Goal: Task Accomplishment & Management: Manage account settings

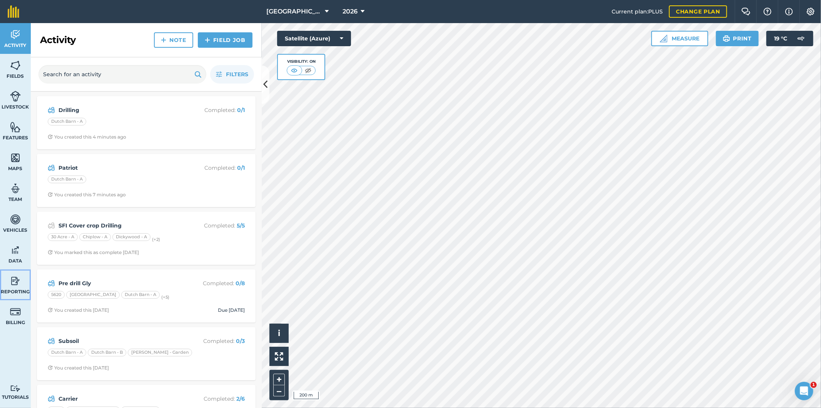
click at [19, 282] on img at bounding box center [15, 281] width 11 height 12
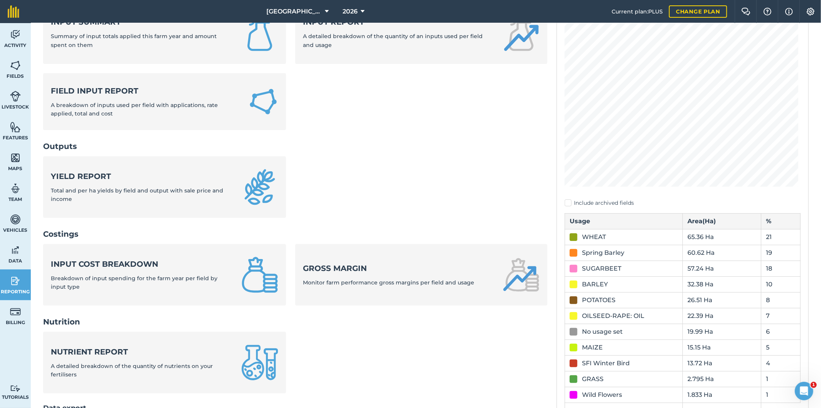
scroll to position [128, 0]
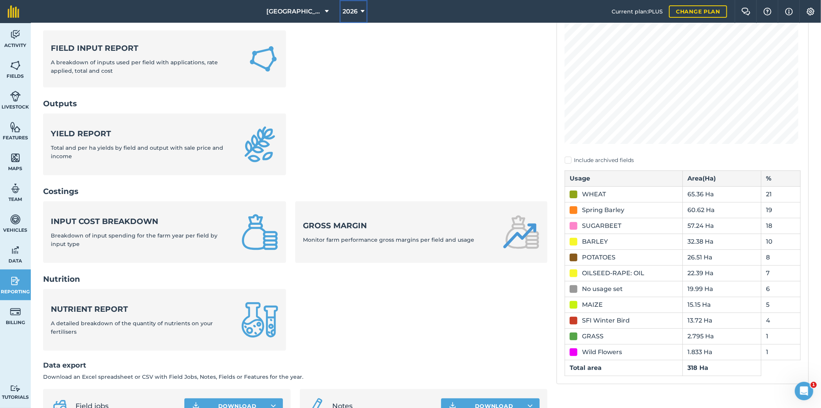
click at [349, 13] on span "2026" at bounding box center [349, 11] width 15 height 9
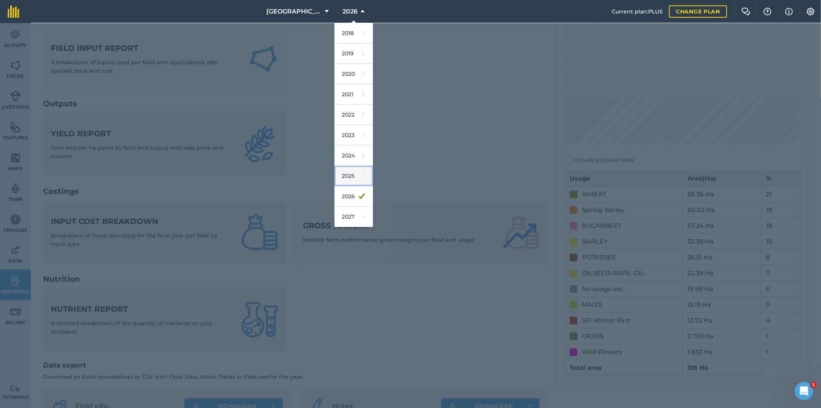
click at [347, 175] on link "2025" at bounding box center [353, 176] width 38 height 20
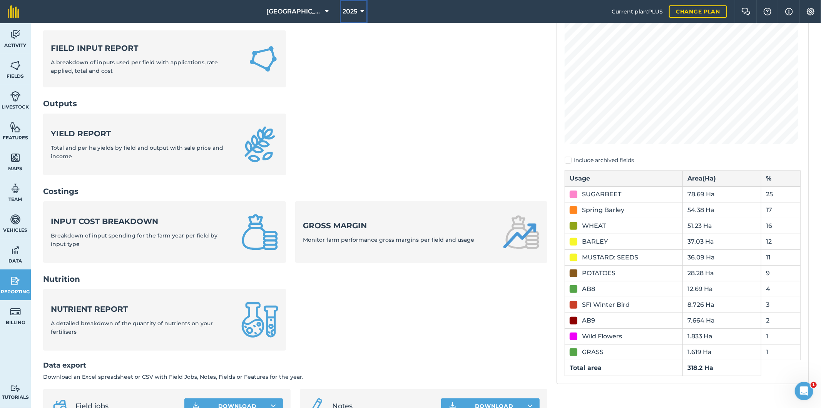
click at [349, 10] on span "2025" at bounding box center [350, 11] width 15 height 9
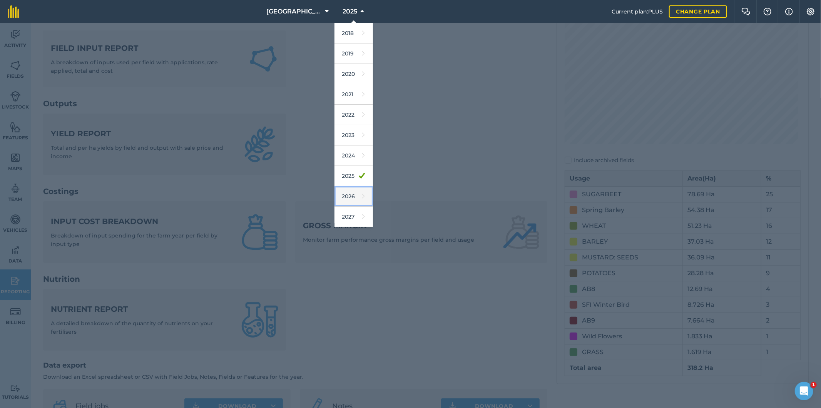
click at [347, 196] on link "2026" at bounding box center [353, 196] width 38 height 20
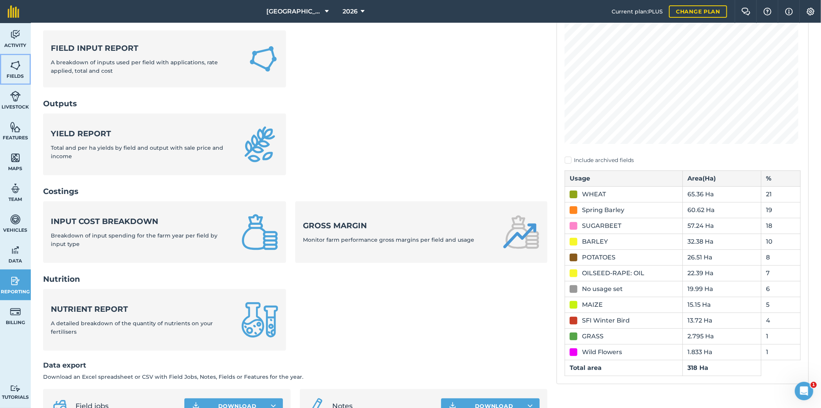
click at [13, 66] on img at bounding box center [15, 66] width 11 height 12
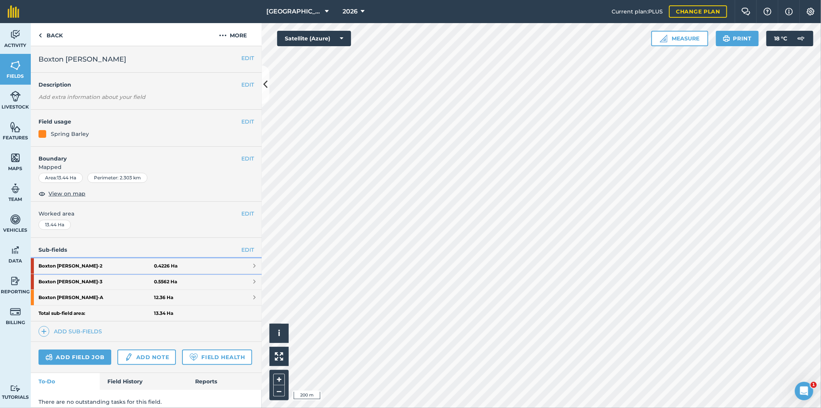
click at [205, 267] on link "Boxton [PERSON_NAME] - 2 0.4226 Ha" at bounding box center [146, 265] width 231 height 15
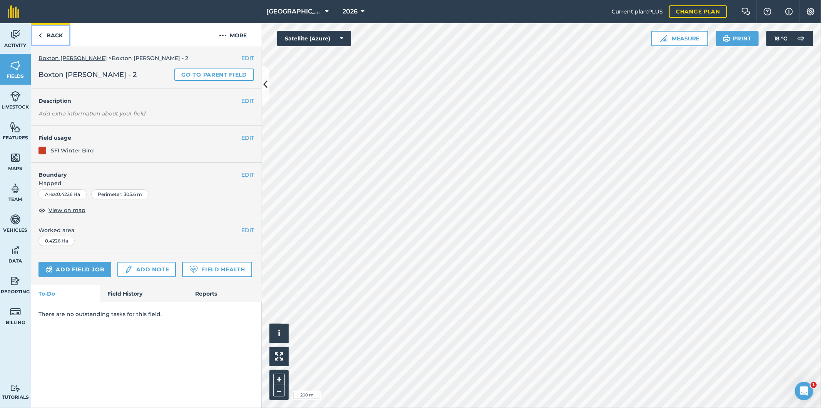
click at [40, 31] on img at bounding box center [39, 35] width 3 height 9
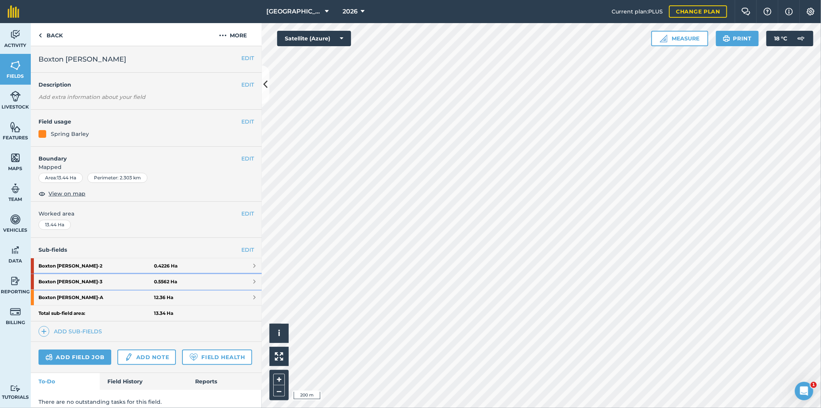
click at [144, 288] on strong "Boxton [PERSON_NAME] - 3" at bounding box center [95, 281] width 115 height 15
click at [253, 282] on span at bounding box center [254, 282] width 2 height 6
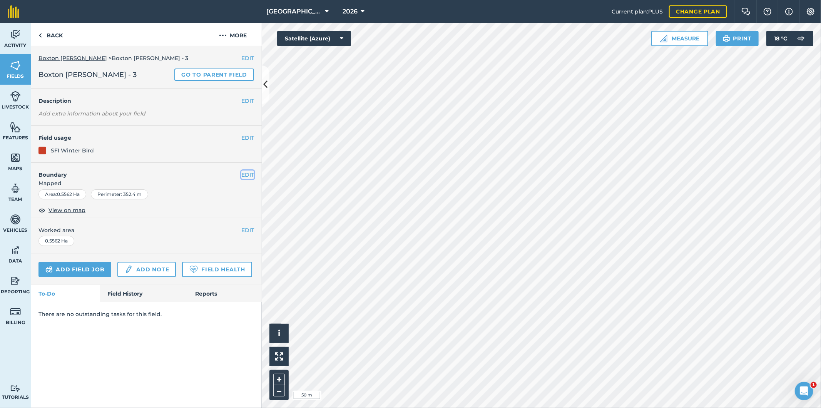
click at [245, 172] on button "EDIT" at bounding box center [247, 174] width 13 height 8
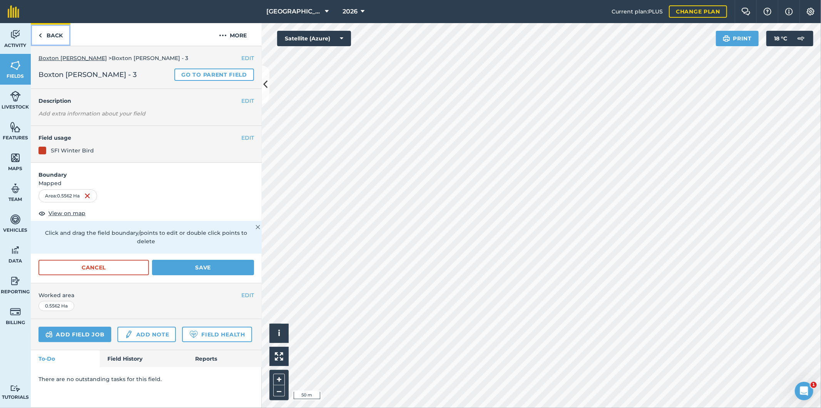
click at [45, 35] on link "Back" at bounding box center [51, 34] width 40 height 23
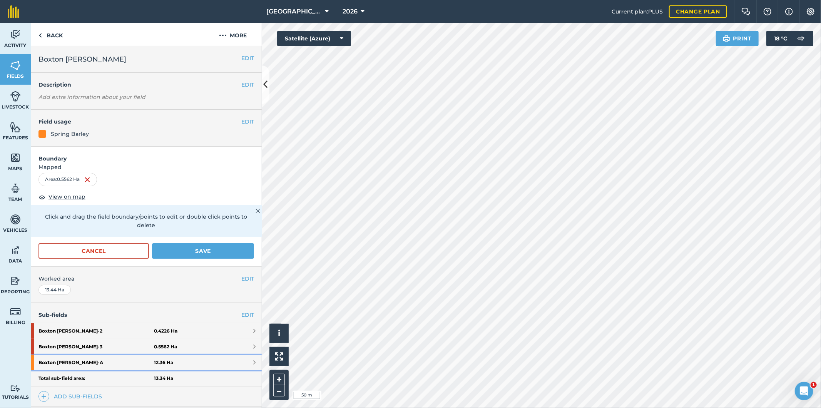
click at [110, 363] on strong "Boxton [PERSON_NAME] - A" at bounding box center [95, 362] width 115 height 15
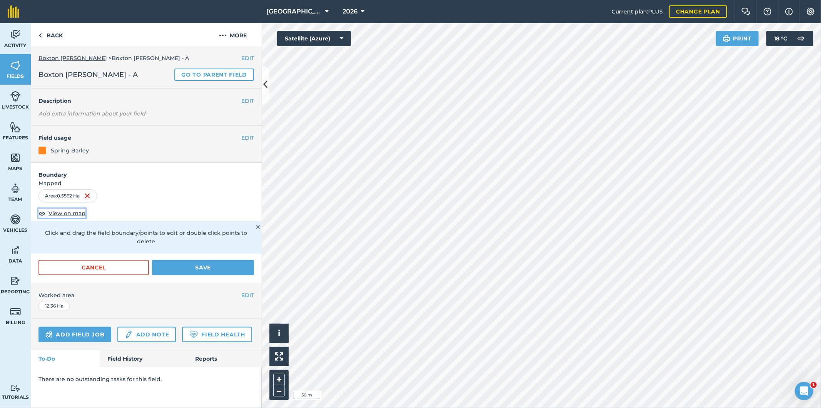
click at [83, 212] on span "View on map" at bounding box center [66, 213] width 37 height 8
click at [48, 35] on link "Back" at bounding box center [51, 34] width 40 height 23
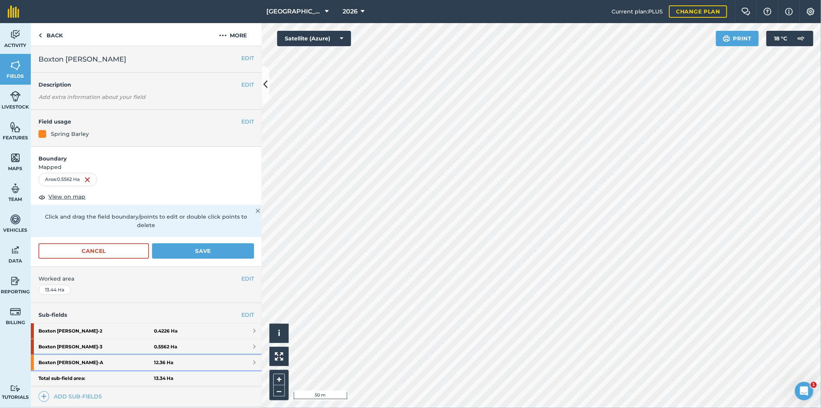
click at [174, 364] on link "Boxton [PERSON_NAME] - A 12.36 Ha" at bounding box center [146, 362] width 231 height 15
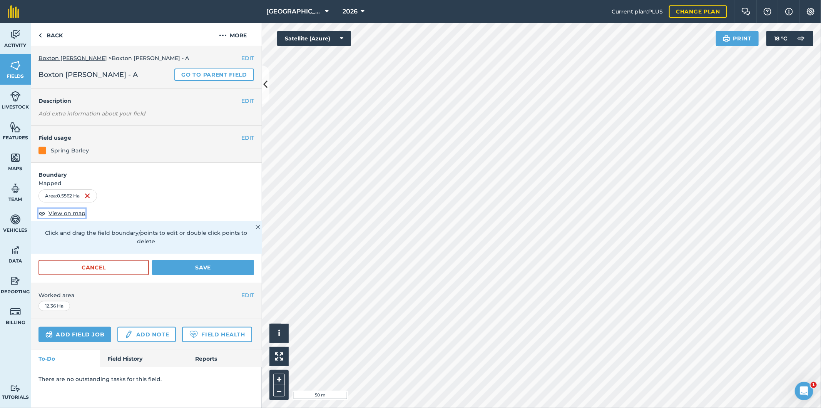
click at [72, 215] on span "View on map" at bounding box center [66, 213] width 37 height 8
click at [54, 38] on link "Back" at bounding box center [51, 34] width 40 height 23
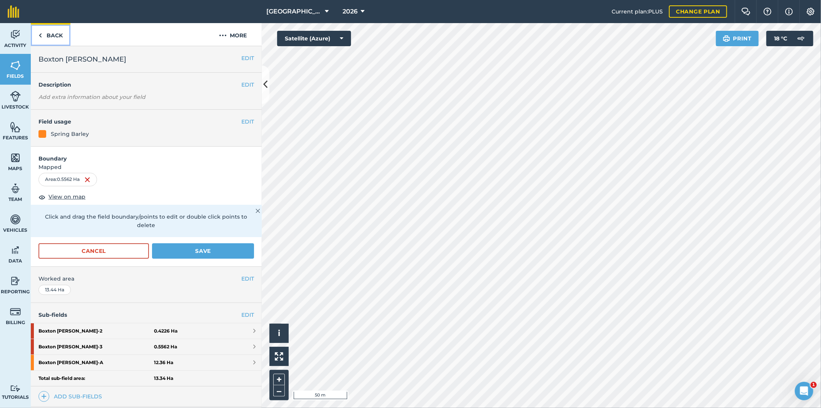
click at [54, 38] on link "Back" at bounding box center [51, 34] width 40 height 23
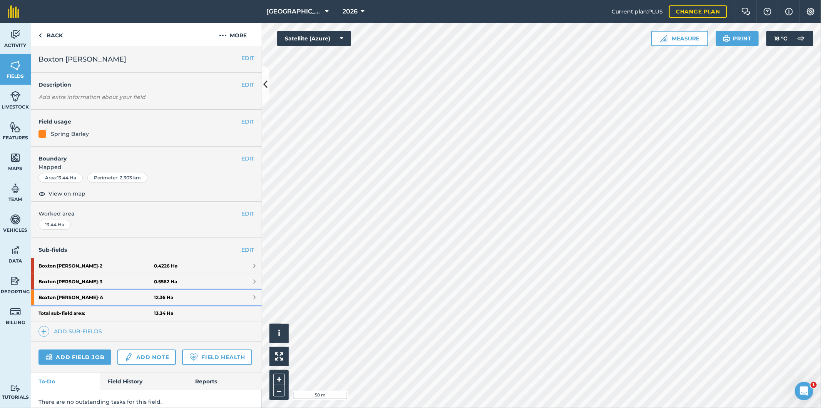
click at [115, 299] on strong "Boxton [PERSON_NAME] - A" at bounding box center [95, 297] width 115 height 15
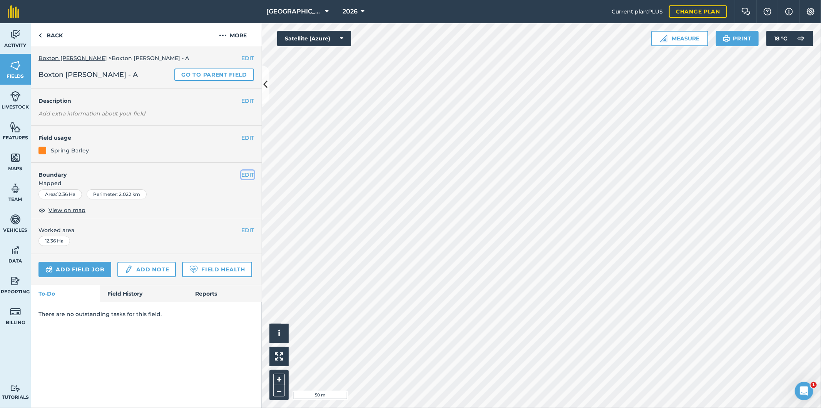
click at [243, 172] on button "EDIT" at bounding box center [247, 174] width 13 height 8
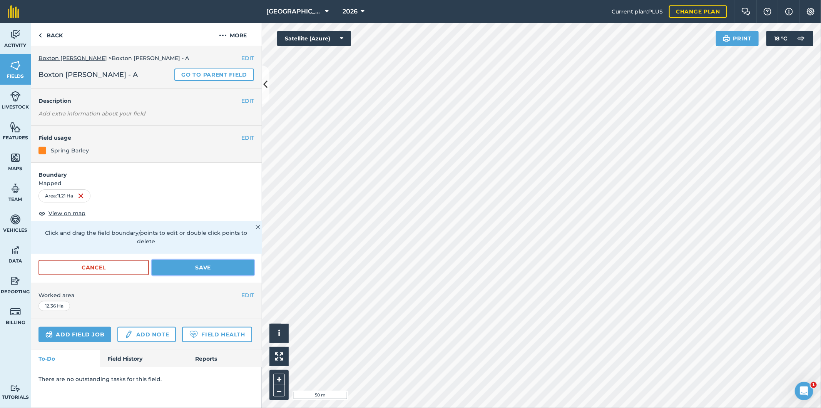
click at [200, 260] on button "Save" at bounding box center [203, 267] width 102 height 15
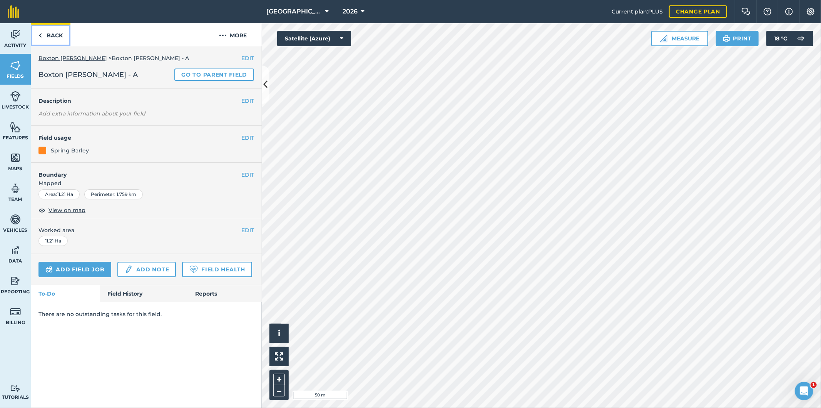
click at [60, 33] on link "Back" at bounding box center [51, 34] width 40 height 23
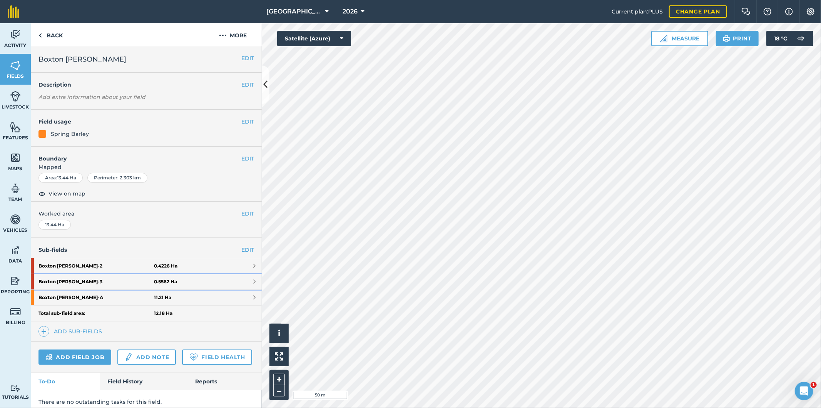
click at [118, 286] on strong "Boxton [PERSON_NAME] - 3" at bounding box center [95, 281] width 115 height 15
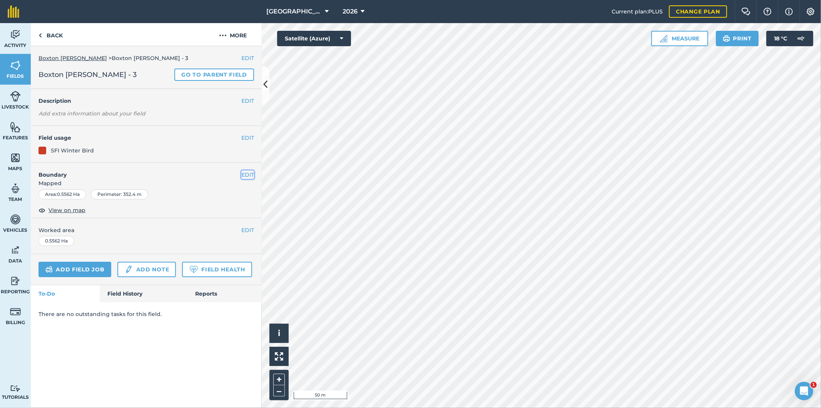
click at [249, 175] on button "EDIT" at bounding box center [247, 174] width 13 height 8
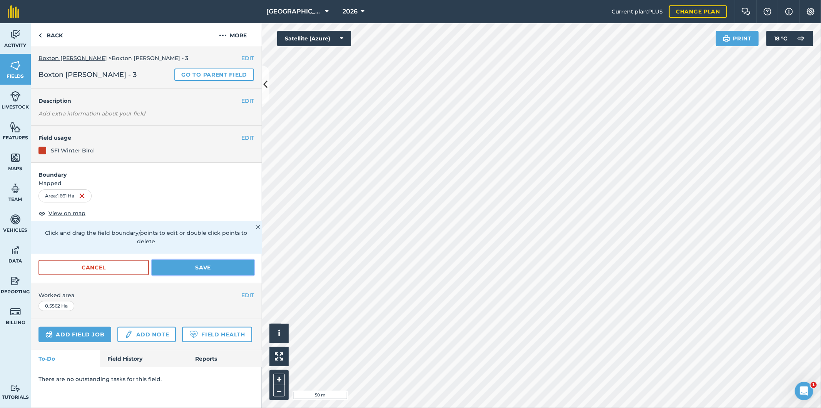
click at [207, 260] on button "Save" at bounding box center [203, 267] width 102 height 15
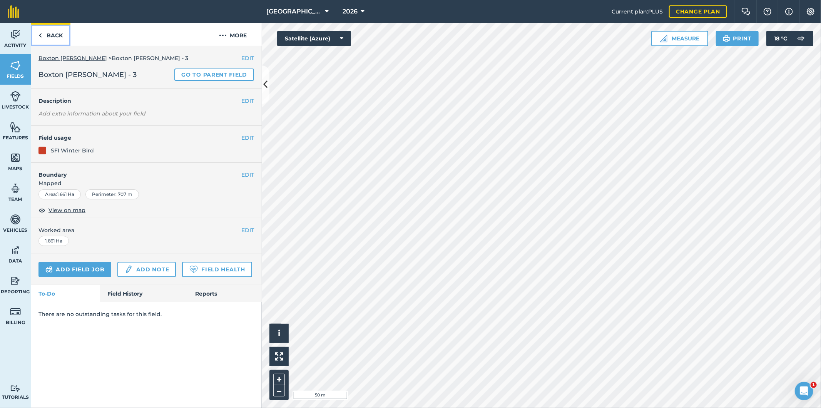
click at [62, 35] on link "Back" at bounding box center [51, 34] width 40 height 23
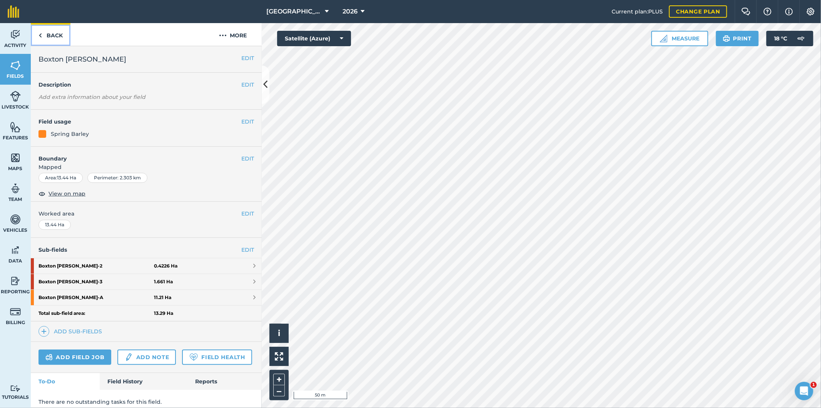
click at [62, 35] on link "Back" at bounding box center [51, 34] width 40 height 23
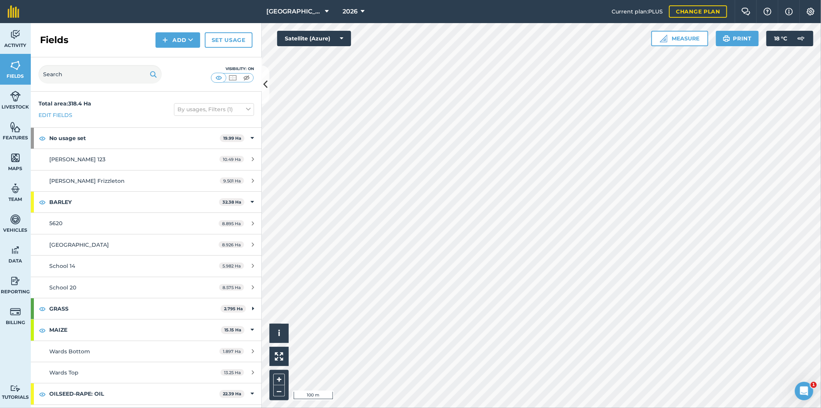
click at [509, 407] on html "Frizzleton Farm 2026 Current plan : PLUS Change plan Farm Chat Help Info Settin…" at bounding box center [410, 204] width 821 height 408
click at [15, 282] on img at bounding box center [15, 281] width 11 height 12
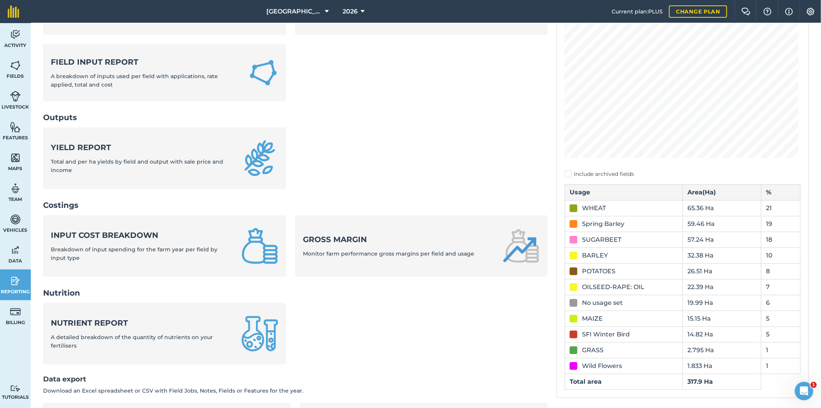
scroll to position [128, 0]
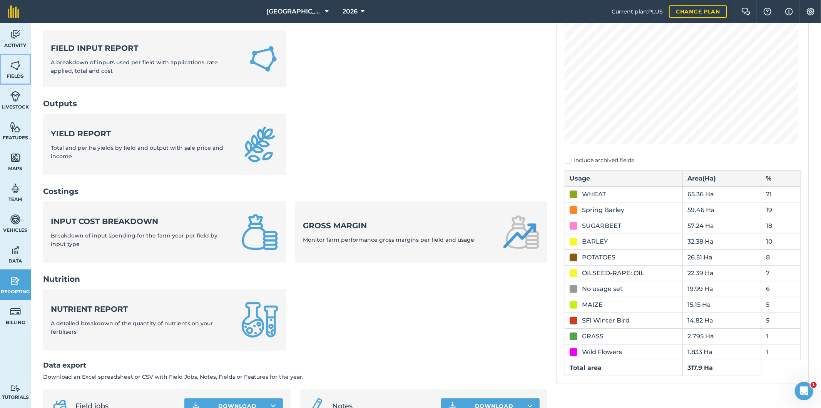
click at [15, 66] on img at bounding box center [15, 66] width 11 height 12
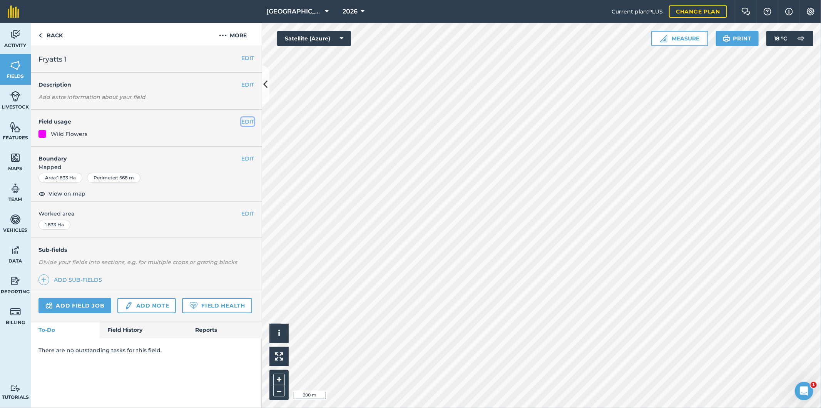
click at [249, 122] on button "EDIT" at bounding box center [247, 121] width 13 height 8
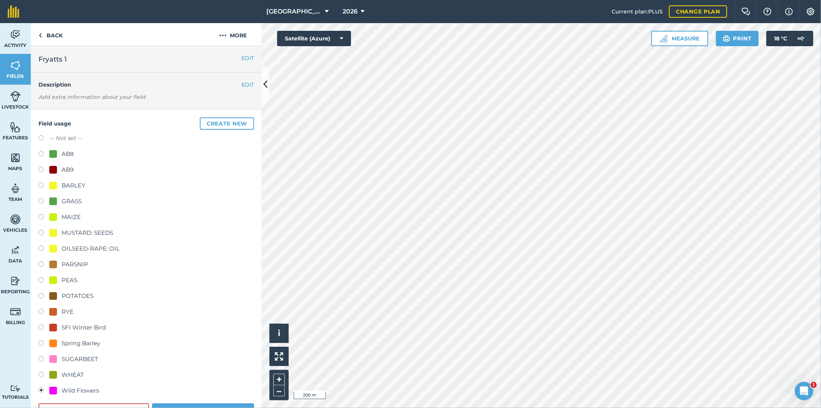
click at [44, 326] on label at bounding box center [43, 328] width 11 height 8
radio input "true"
radio input "false"
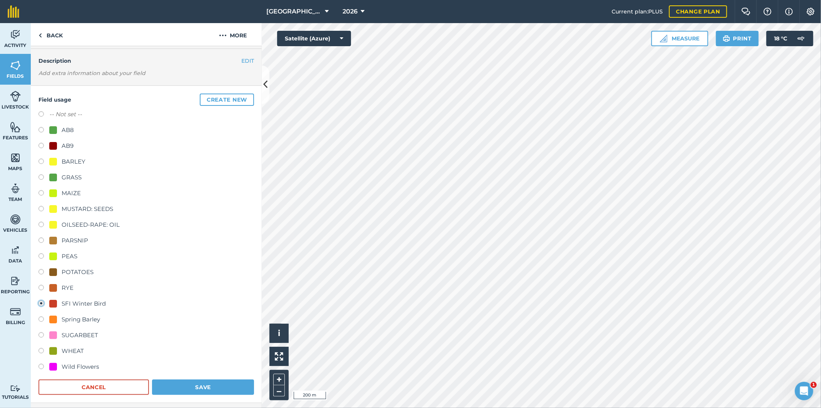
scroll to position [43, 0]
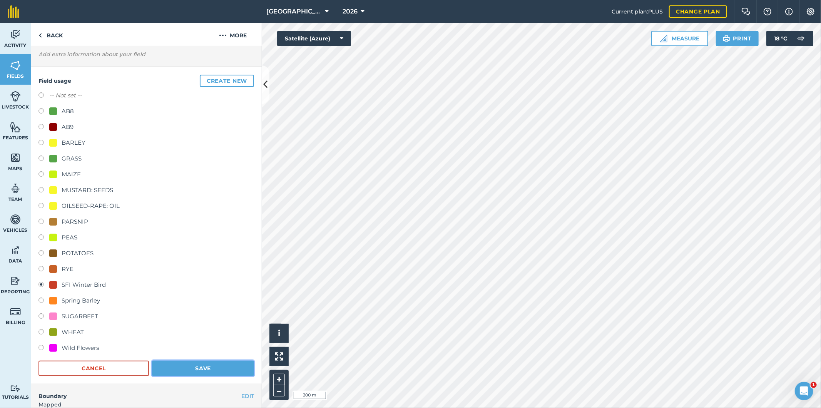
click at [207, 366] on button "Save" at bounding box center [203, 368] width 102 height 15
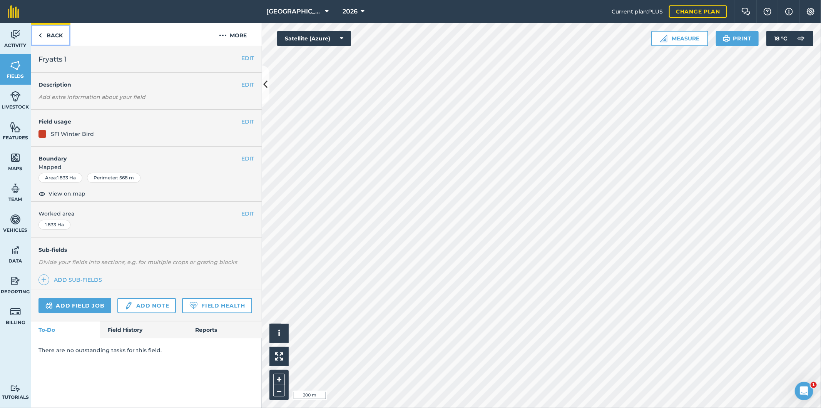
click at [55, 33] on link "Back" at bounding box center [51, 34] width 40 height 23
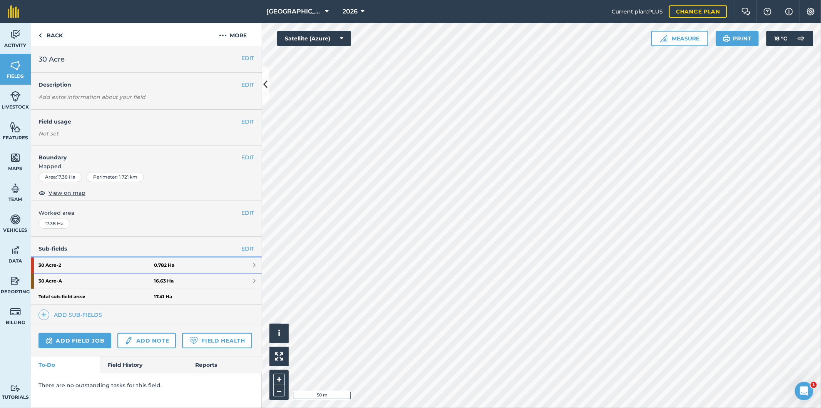
click at [172, 266] on strong "0.782 Ha" at bounding box center [164, 265] width 20 height 6
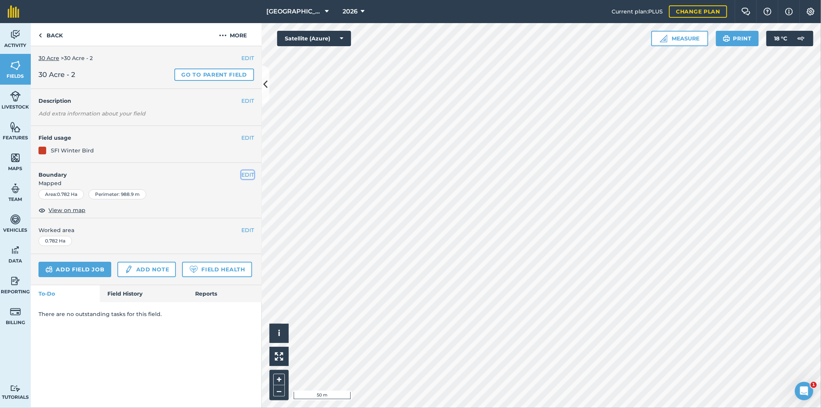
click at [248, 172] on button "EDIT" at bounding box center [247, 174] width 13 height 8
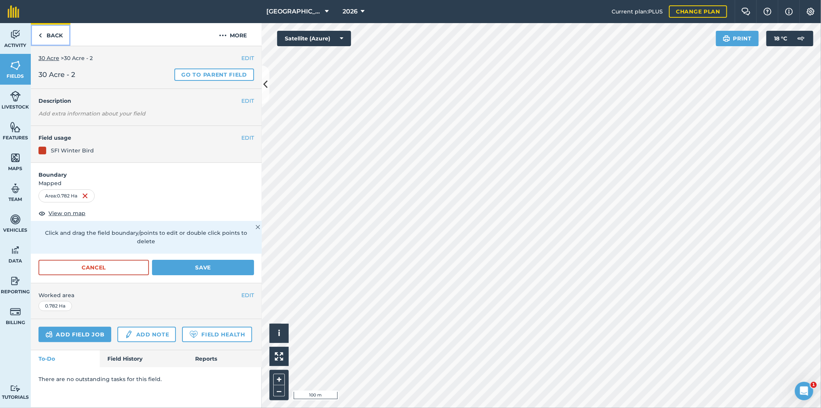
click at [42, 35] on link "Back" at bounding box center [51, 34] width 40 height 23
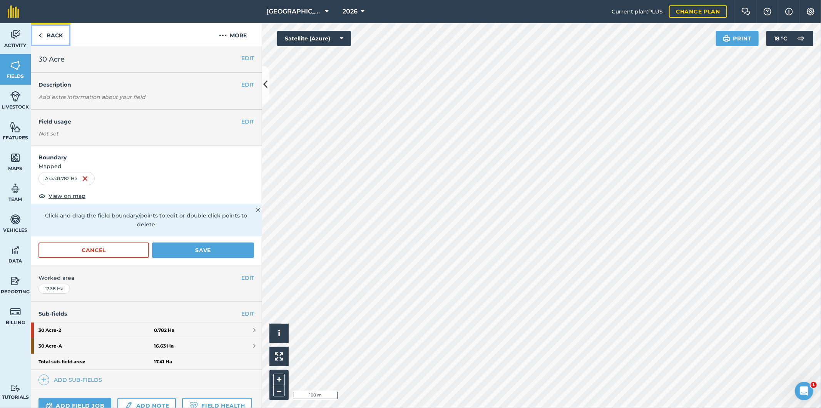
click at [42, 35] on link "Back" at bounding box center [51, 34] width 40 height 23
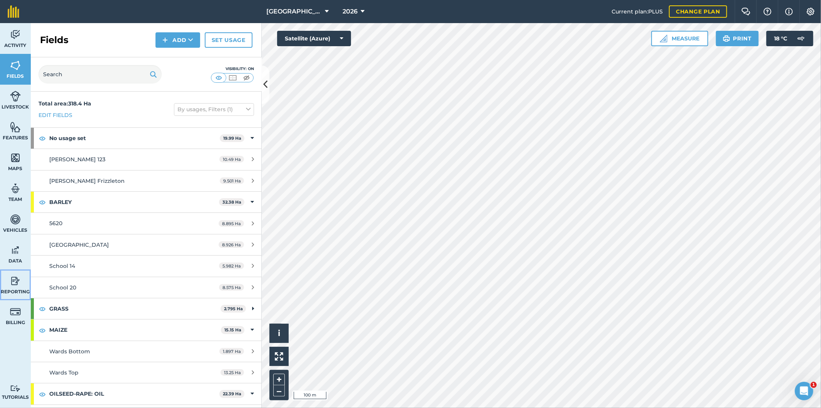
click at [14, 290] on span "Reporting" at bounding box center [15, 292] width 31 height 6
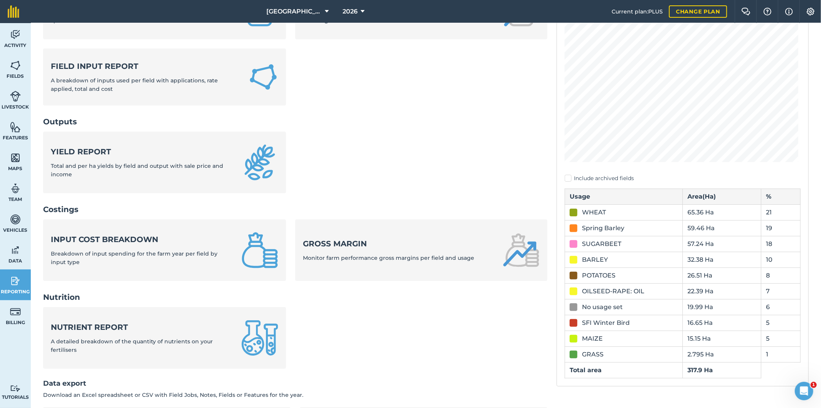
scroll to position [128, 0]
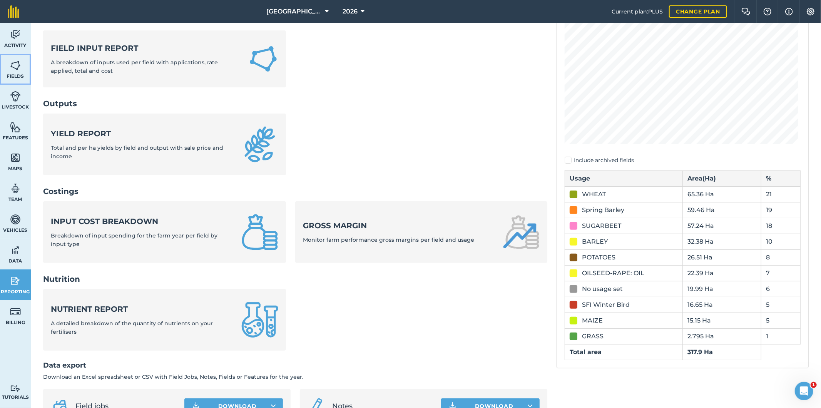
click at [14, 70] on img at bounding box center [15, 66] width 11 height 12
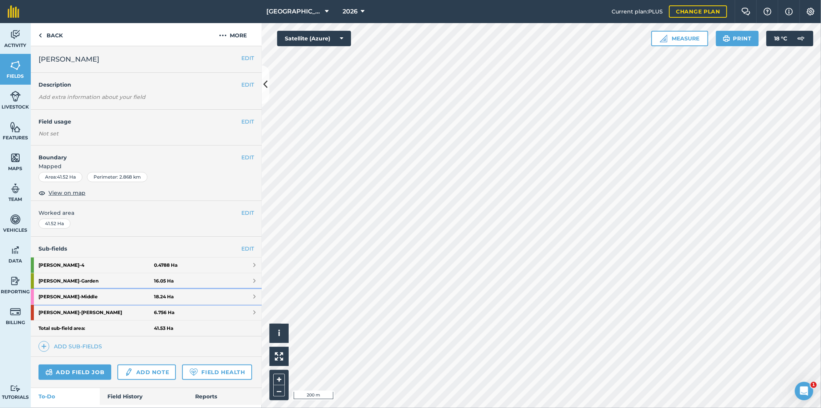
click at [134, 298] on strong "[PERSON_NAME] - Middle" at bounding box center [95, 296] width 115 height 15
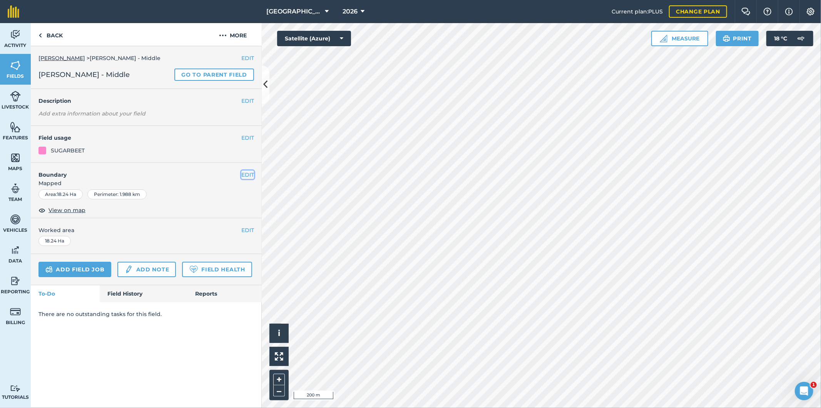
click at [244, 172] on button "EDIT" at bounding box center [247, 174] width 13 height 8
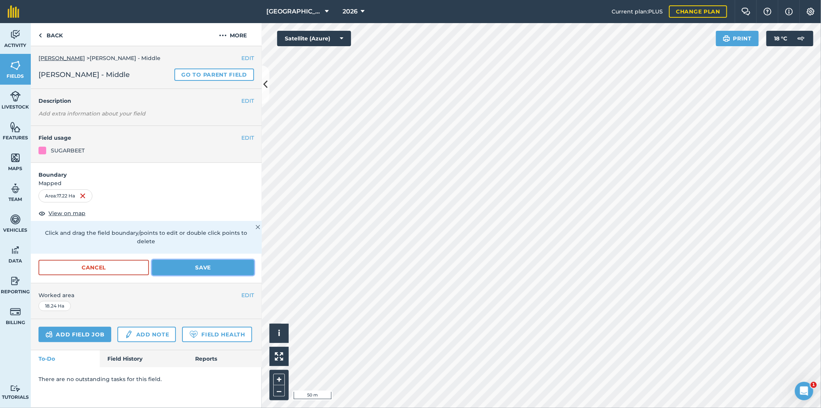
click at [205, 260] on button "Save" at bounding box center [203, 267] width 102 height 15
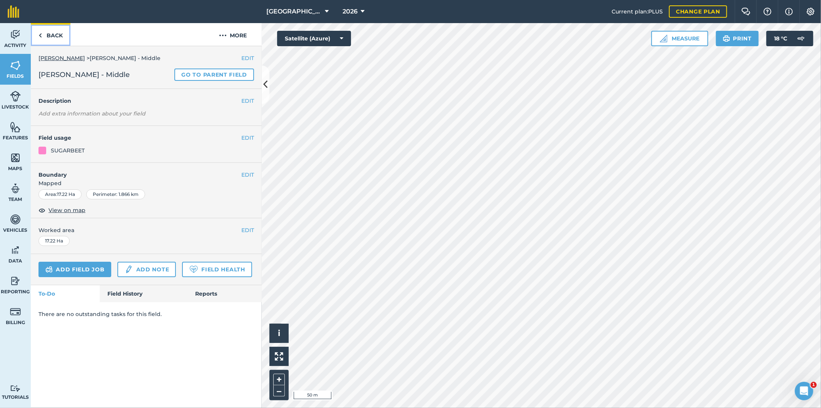
click at [60, 31] on link "Back" at bounding box center [51, 34] width 40 height 23
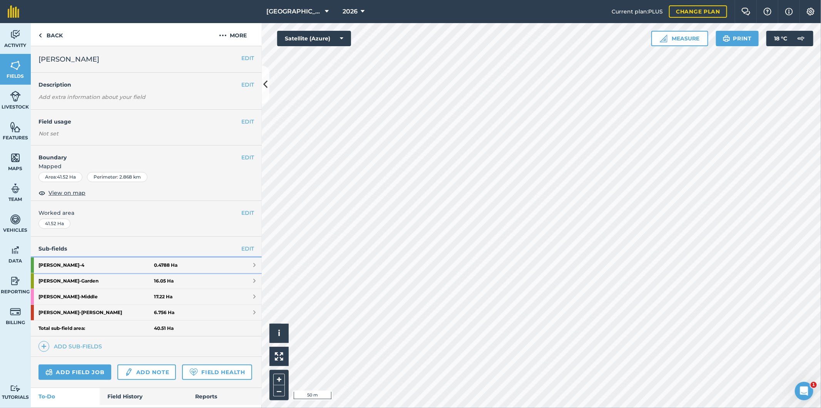
click at [119, 265] on strong "[PERSON_NAME] - 4" at bounding box center [95, 264] width 115 height 15
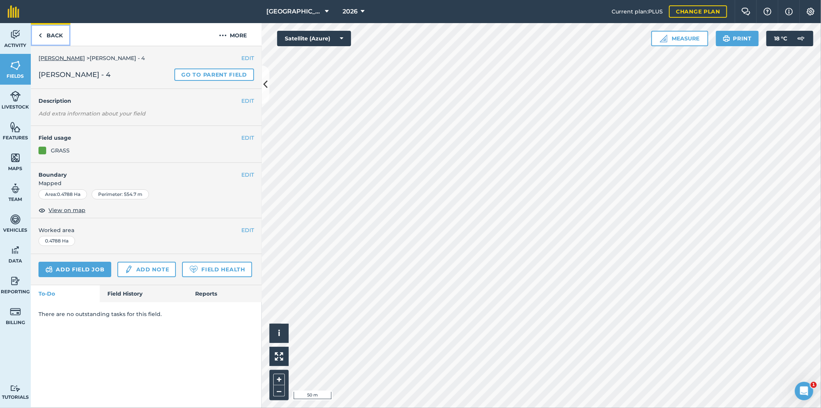
click at [57, 36] on link "Back" at bounding box center [51, 34] width 40 height 23
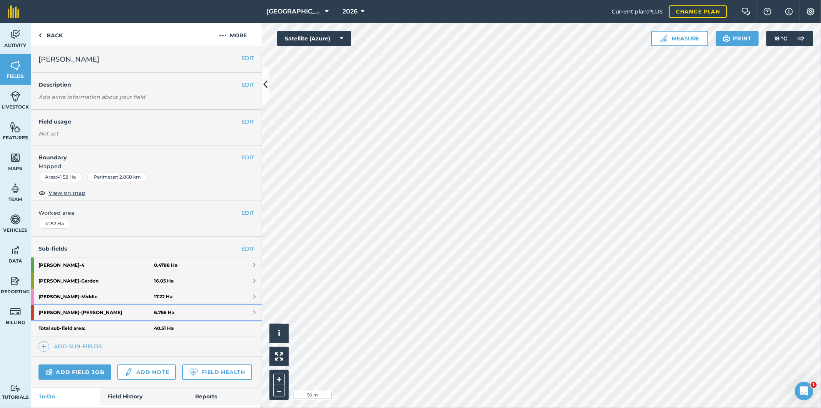
click at [75, 313] on strong "Houghton [PERSON_NAME]" at bounding box center [95, 312] width 115 height 15
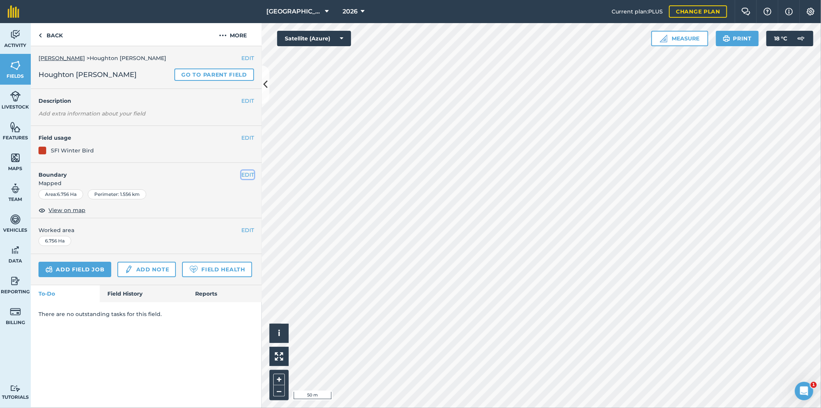
click at [251, 173] on button "EDIT" at bounding box center [247, 174] width 13 height 8
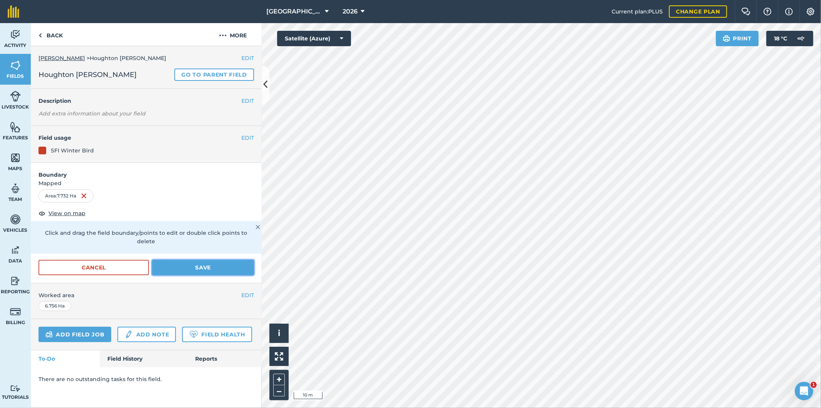
click at [213, 260] on button "Save" at bounding box center [203, 267] width 102 height 15
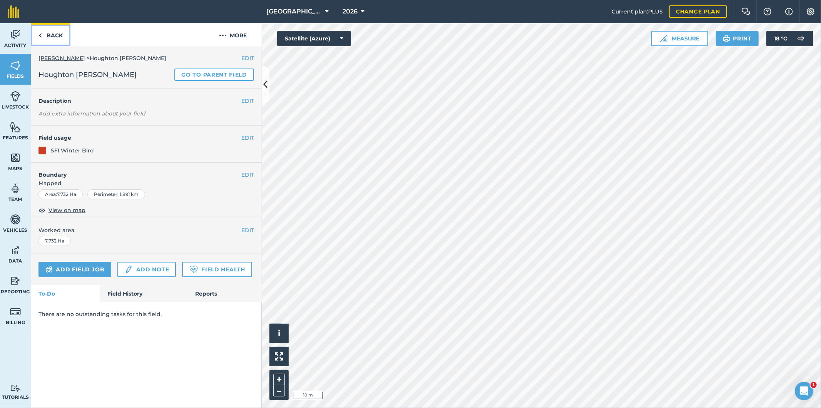
click at [58, 35] on link "Back" at bounding box center [51, 34] width 40 height 23
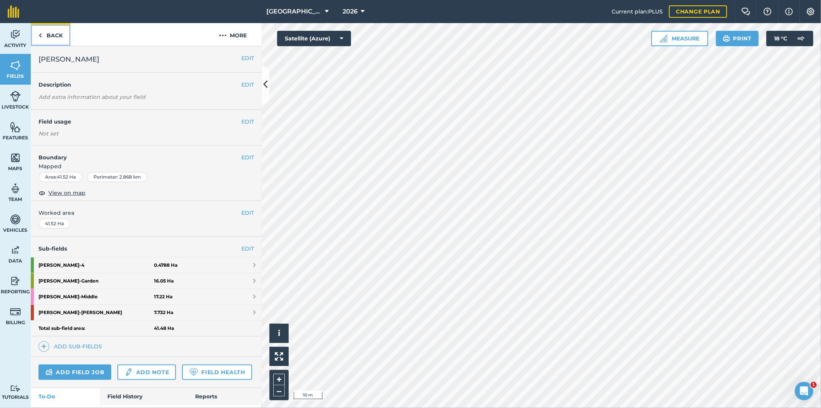
click at [55, 35] on link "Back" at bounding box center [51, 34] width 40 height 23
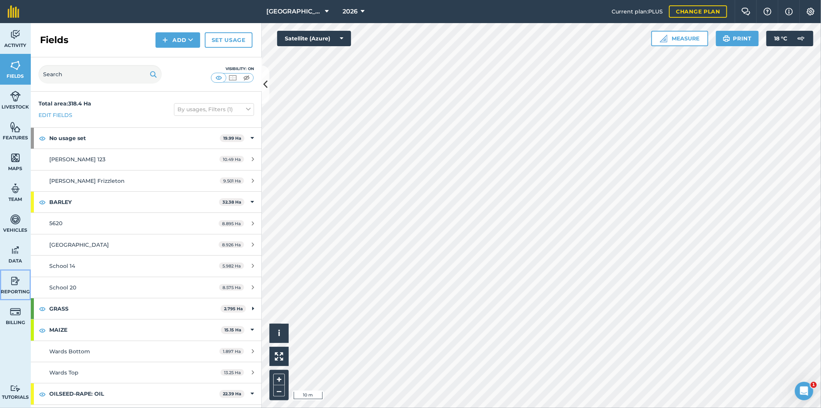
click at [17, 282] on img at bounding box center [15, 281] width 11 height 12
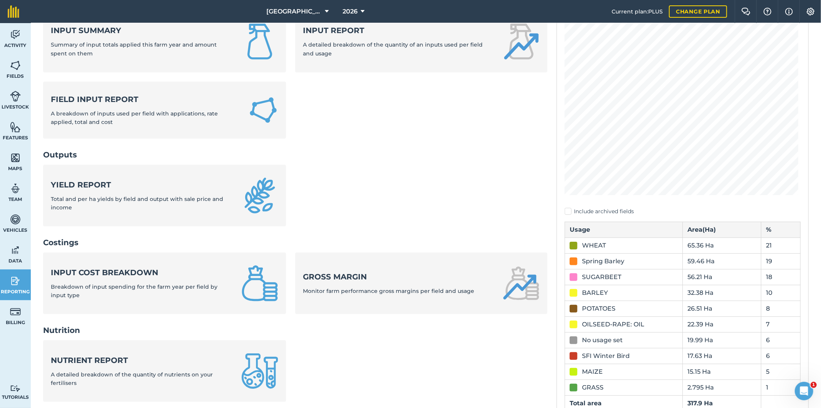
scroll to position [85, 0]
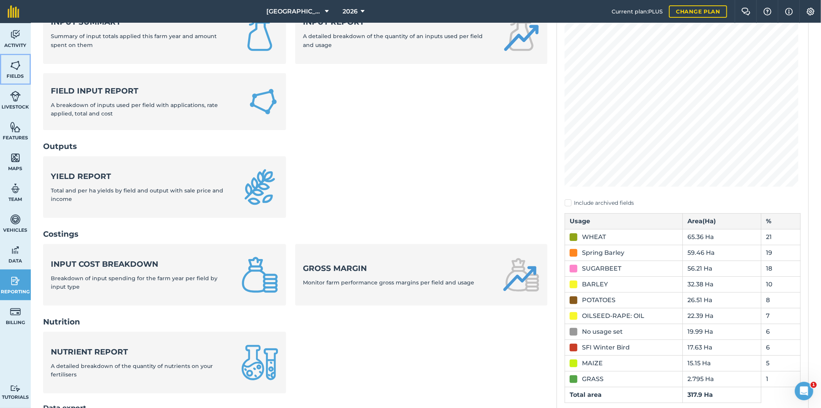
click at [24, 72] on link "Fields" at bounding box center [15, 69] width 31 height 31
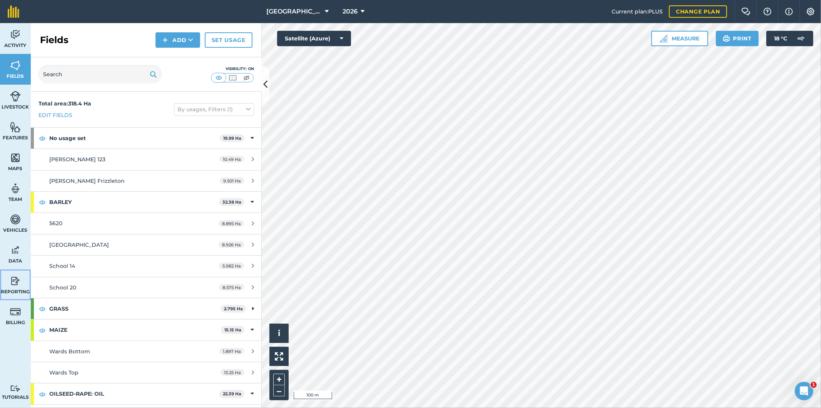
click at [14, 281] on img at bounding box center [15, 281] width 11 height 12
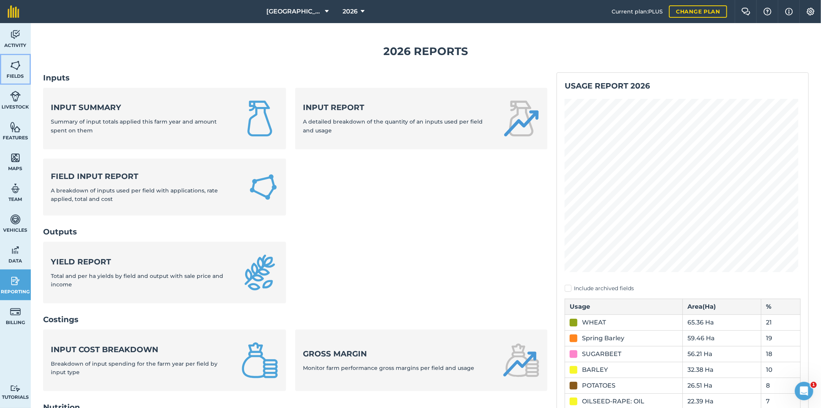
click at [16, 69] on img at bounding box center [15, 66] width 11 height 12
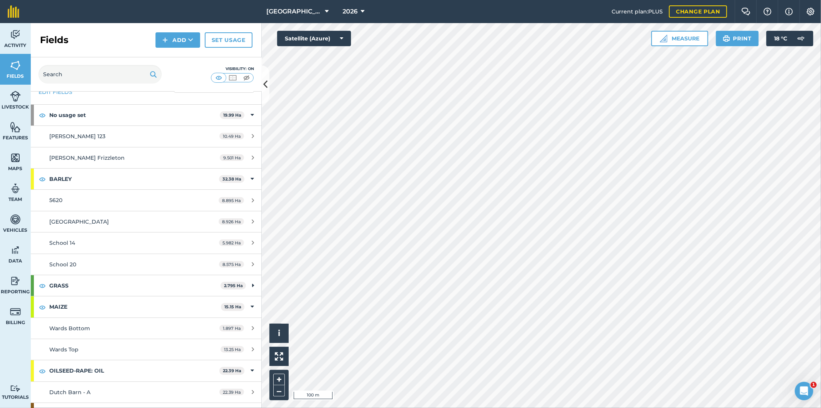
scroll to position [43, 0]
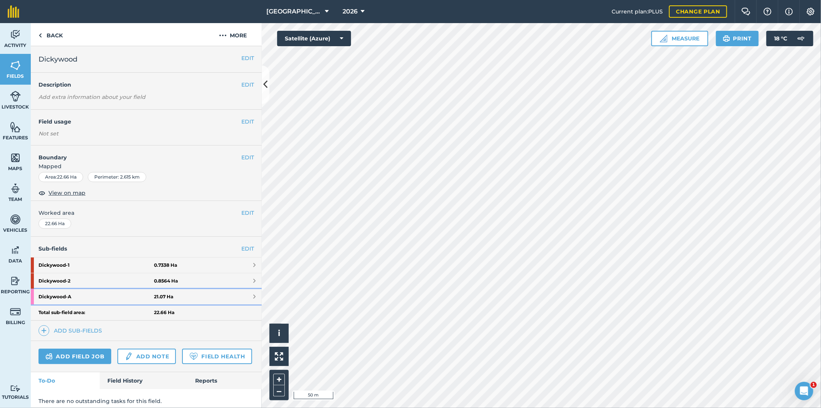
click at [128, 297] on strong "Dickywood - A" at bounding box center [95, 296] width 115 height 15
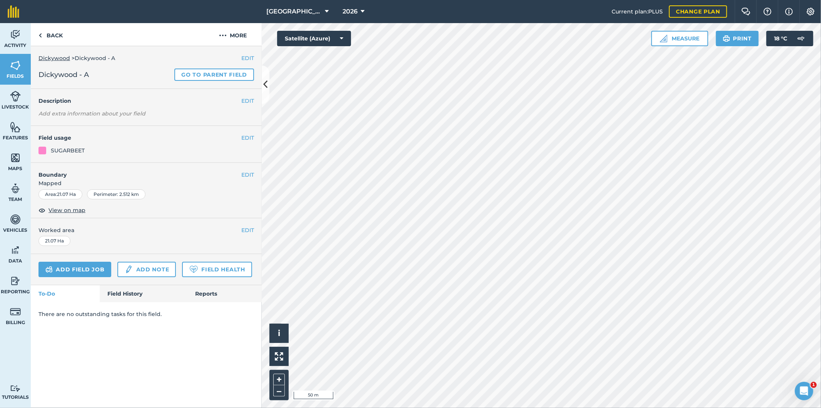
click at [254, 175] on div "EDIT Boundary Mapped Area : 21.07 Ha Perimeter : 2.512 km View on map" at bounding box center [146, 190] width 231 height 55
click at [249, 170] on button "EDIT" at bounding box center [247, 174] width 13 height 8
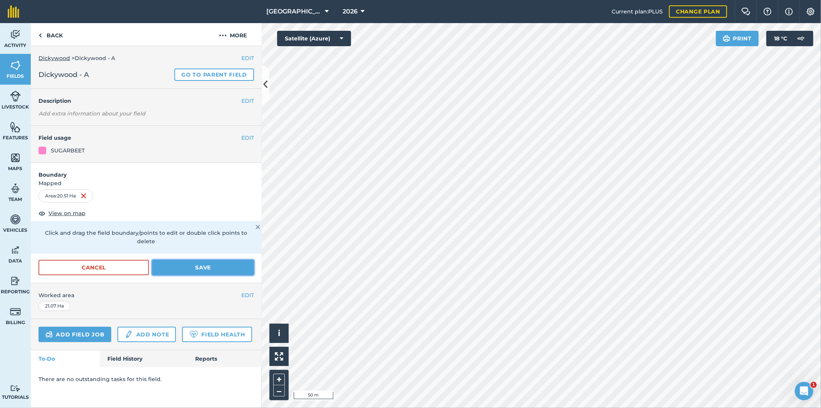
click at [197, 260] on button "Save" at bounding box center [203, 267] width 102 height 15
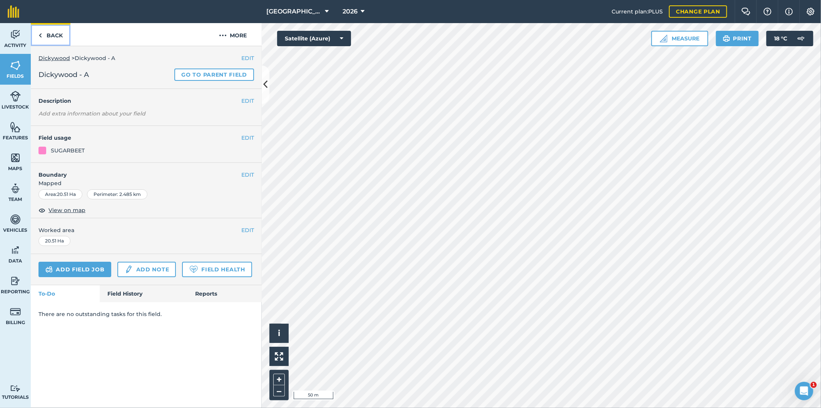
click at [58, 35] on link "Back" at bounding box center [51, 34] width 40 height 23
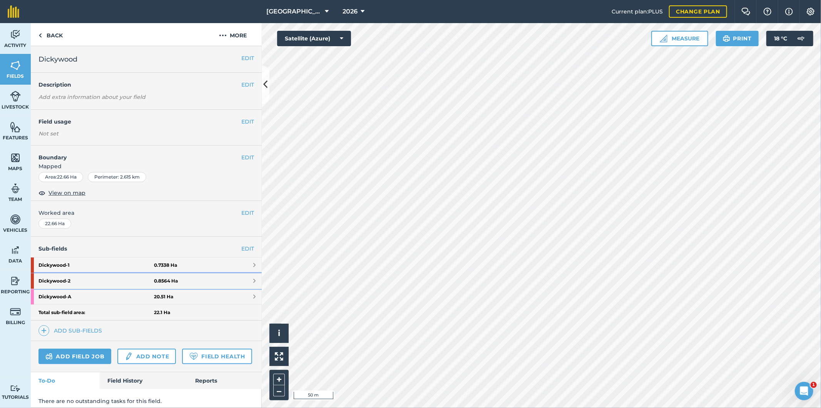
click at [161, 280] on strong "0.8564 Ha" at bounding box center [166, 281] width 24 height 6
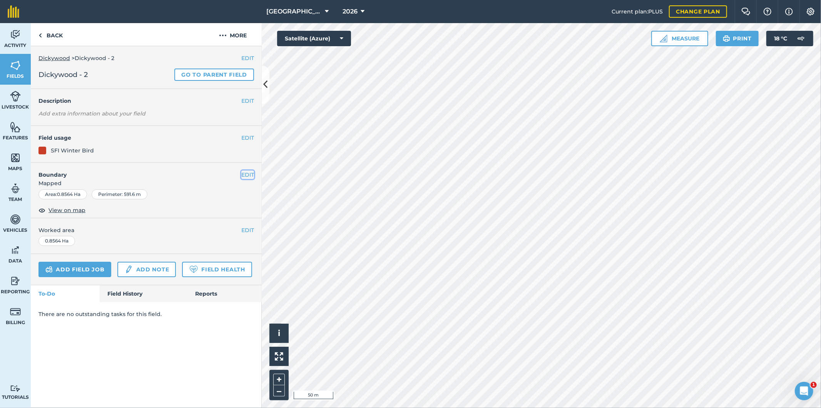
click at [247, 170] on button "EDIT" at bounding box center [247, 174] width 13 height 8
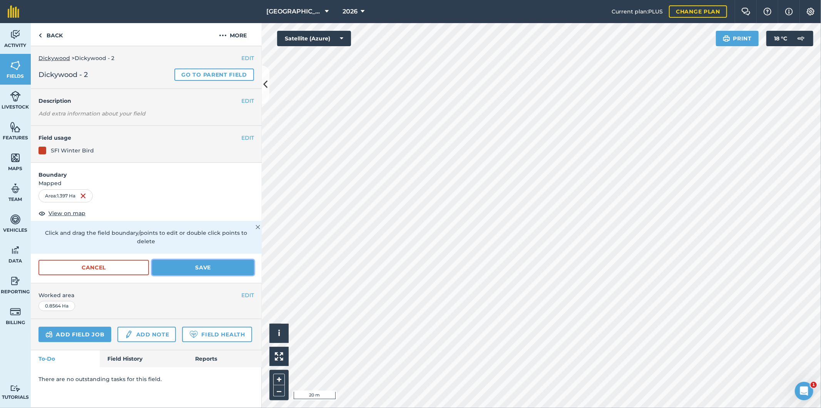
click at [195, 260] on button "Save" at bounding box center [203, 267] width 102 height 15
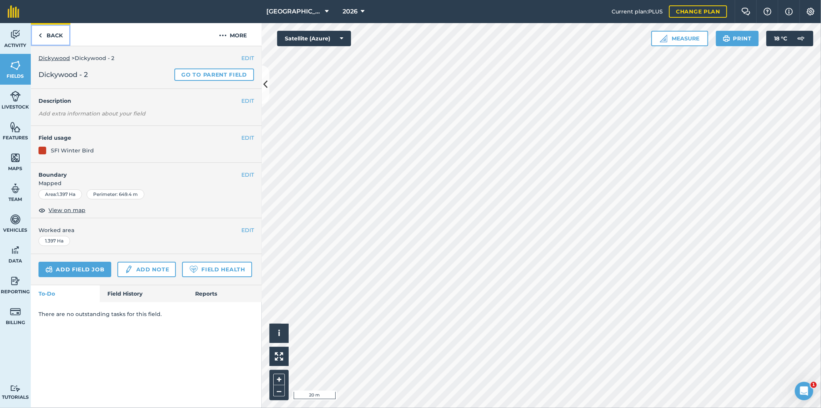
click at [50, 36] on link "Back" at bounding box center [51, 34] width 40 height 23
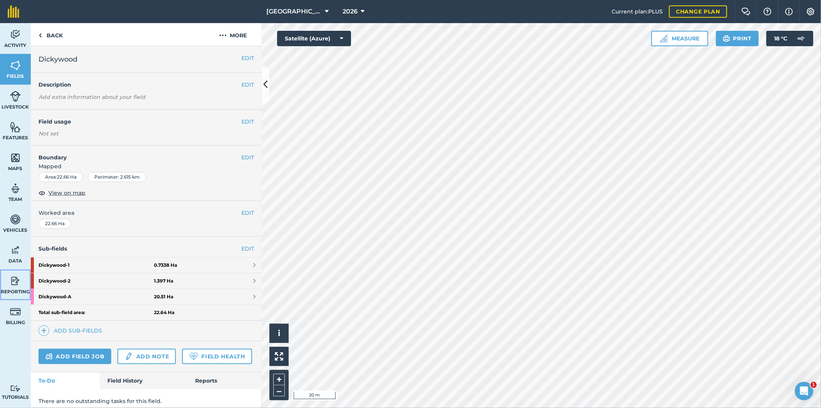
click at [17, 279] on img at bounding box center [15, 281] width 11 height 12
